Goal: Task Accomplishment & Management: Manage account settings

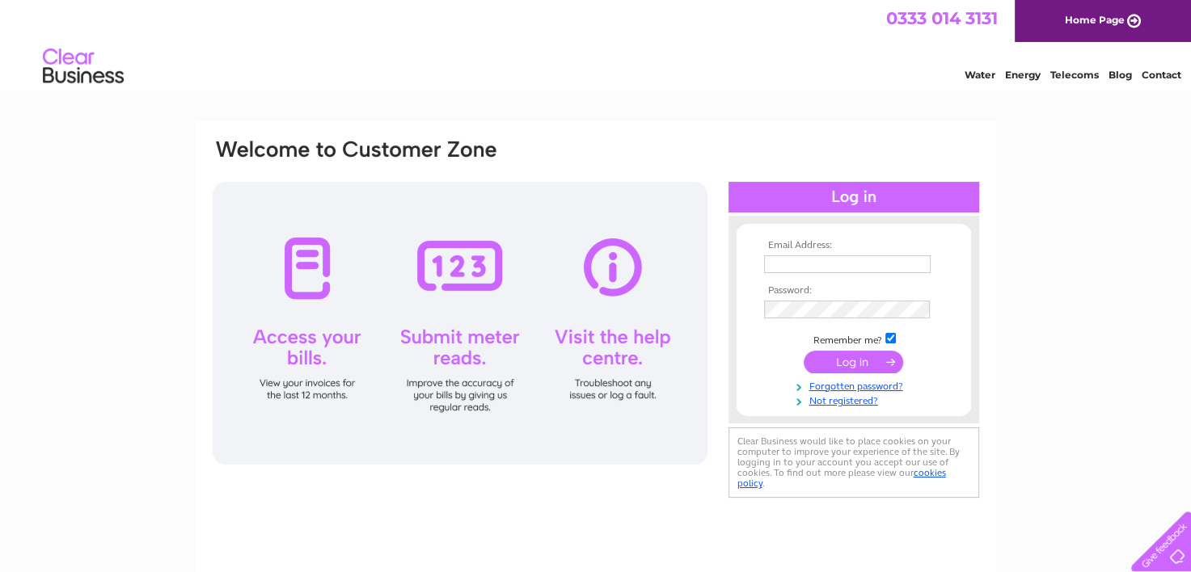
type input "[EMAIL_ADDRESS][DOMAIN_NAME]"
click at [866, 363] on input "submit" at bounding box center [852, 362] width 99 height 23
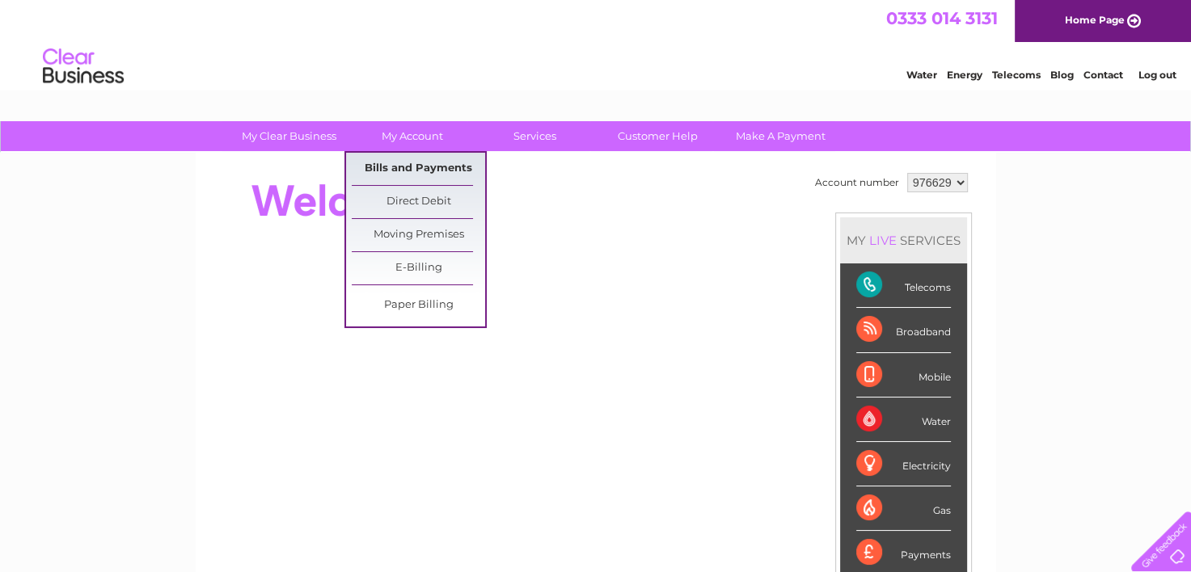
click at [405, 174] on link "Bills and Payments" at bounding box center [418, 169] width 133 height 32
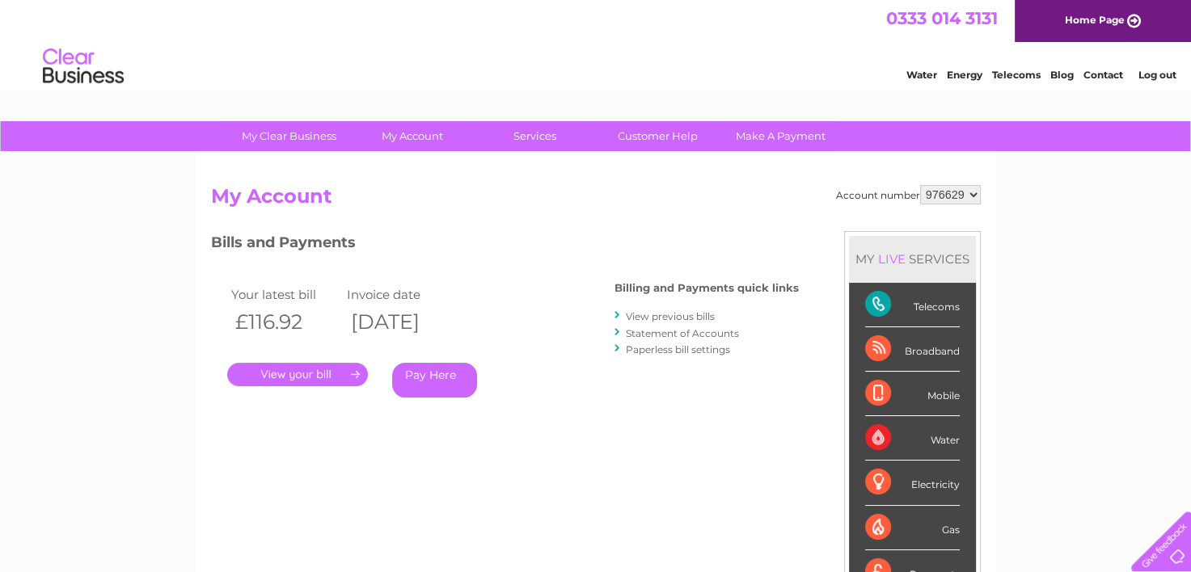
click at [393, 173] on div "Account number 976629 My Account MY LIVE SERVICES Telecoms Broadband Mobile Wat…" at bounding box center [596, 420] width 800 height 535
click at [285, 371] on link "." at bounding box center [297, 374] width 141 height 23
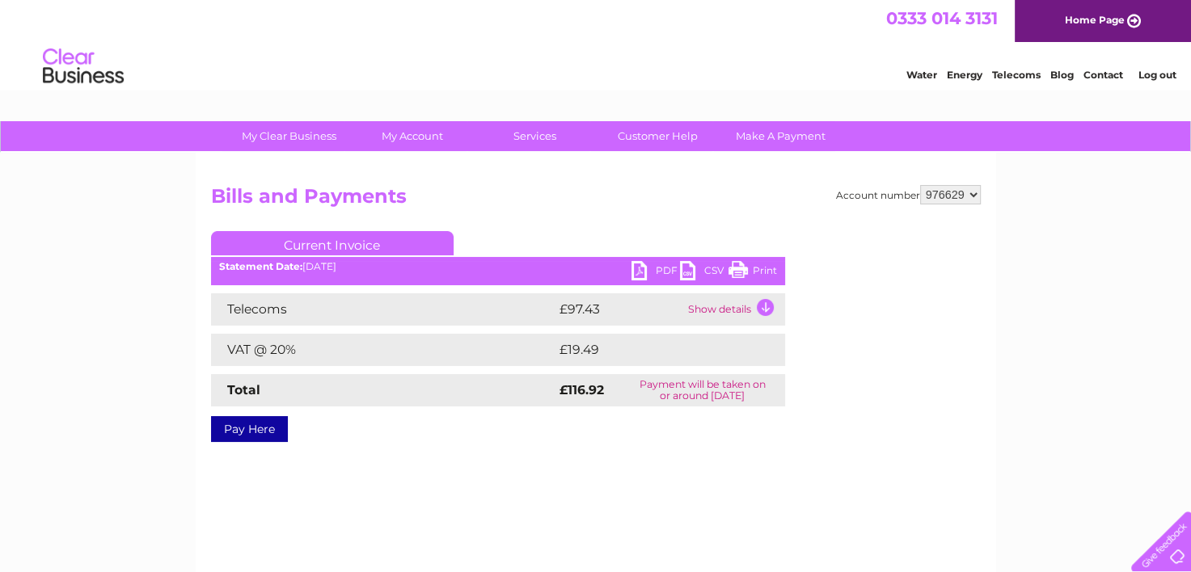
click at [650, 274] on link "PDF" at bounding box center [655, 272] width 48 height 23
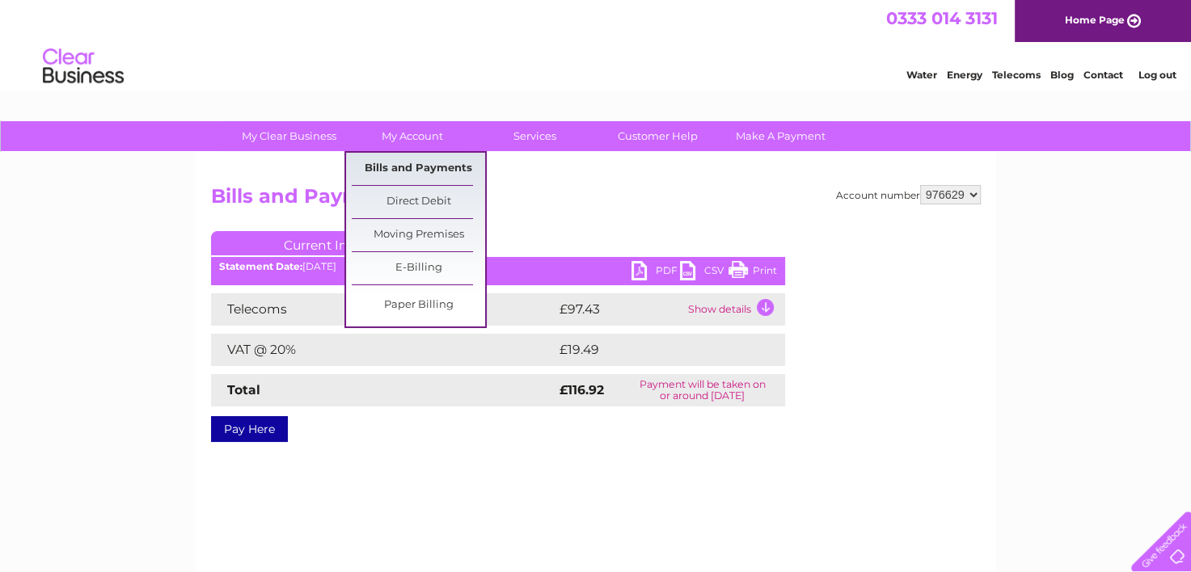
click at [417, 167] on link "Bills and Payments" at bounding box center [418, 169] width 133 height 32
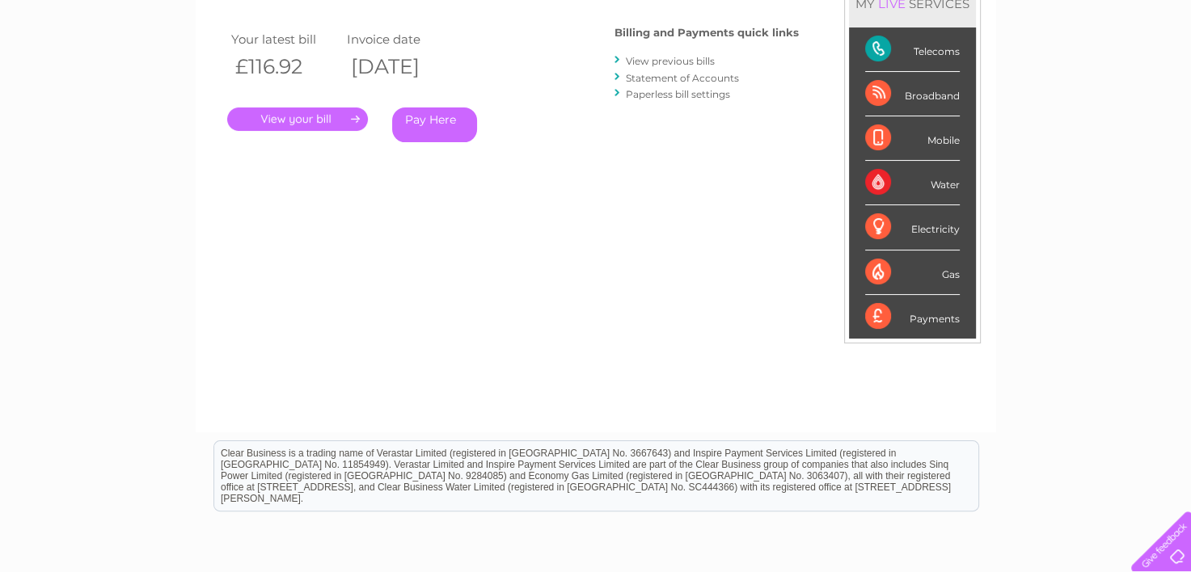
scroll to position [81, 0]
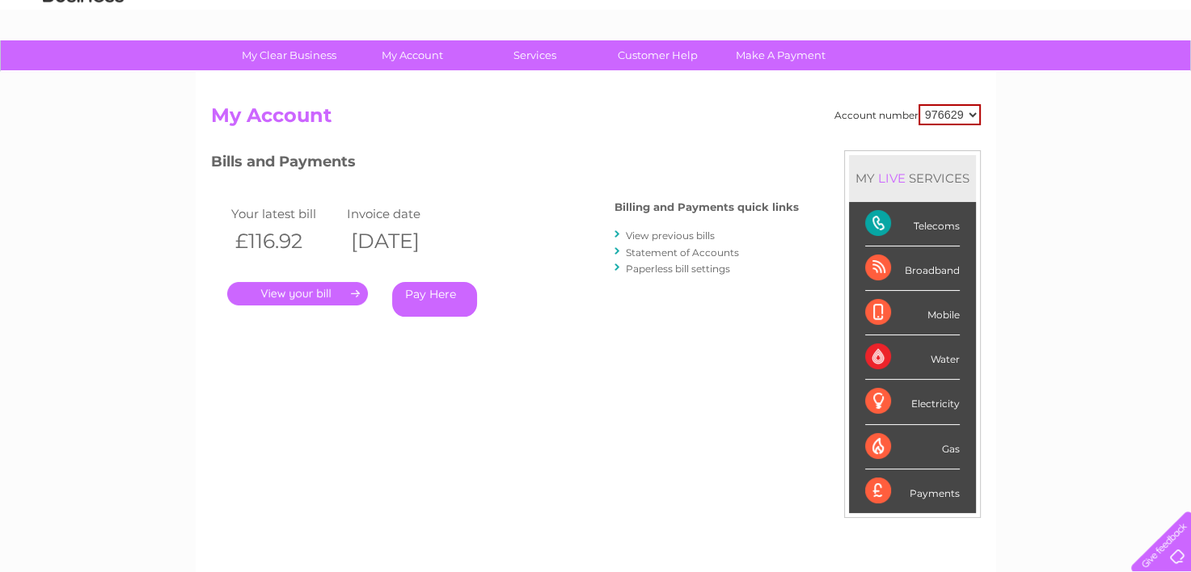
click at [666, 235] on link "View previous bills" at bounding box center [670, 236] width 89 height 12
